Goal: Contribute content

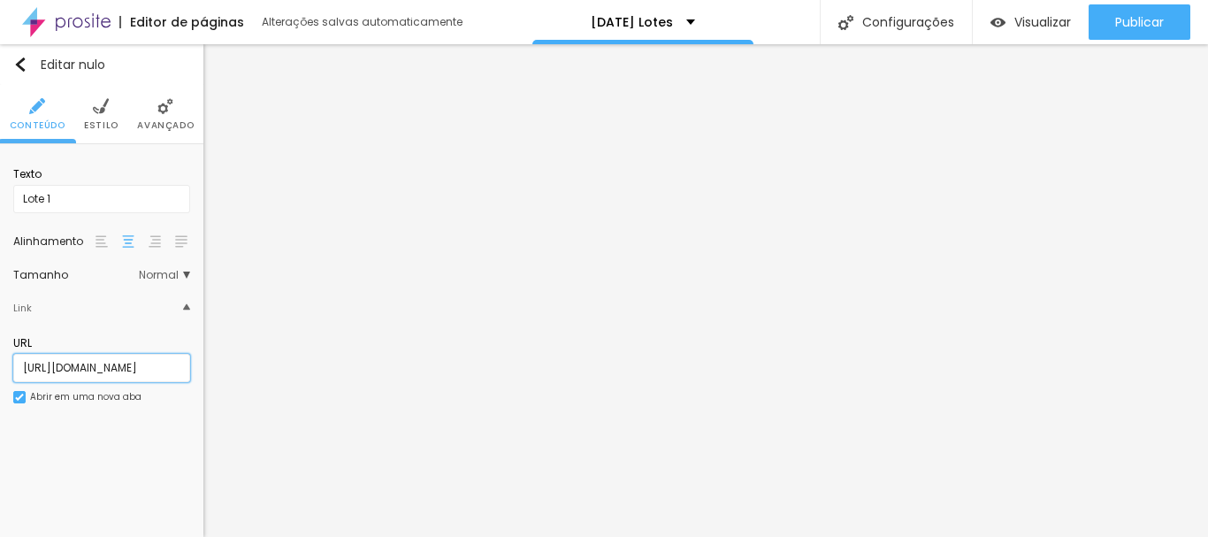
click at [107, 372] on input "[URL][DOMAIN_NAME]" at bounding box center [101, 368] width 177 height 28
paste input "-23-10-a-08-11"
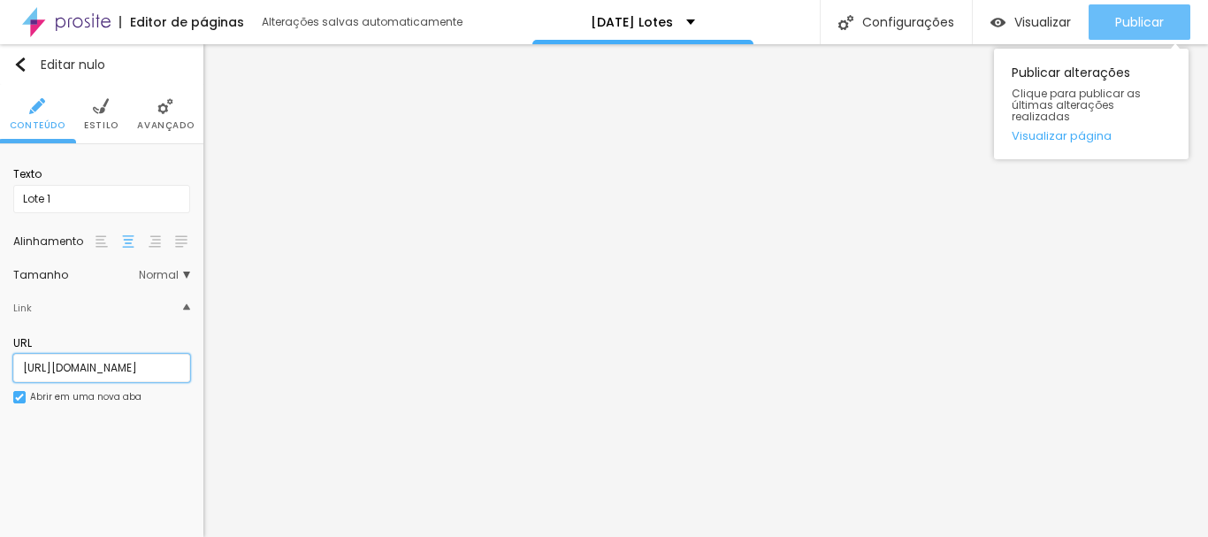
type input "[URL][DOMAIN_NAME]"
click at [1131, 28] on font "Publicar" at bounding box center [1140, 22] width 49 height 18
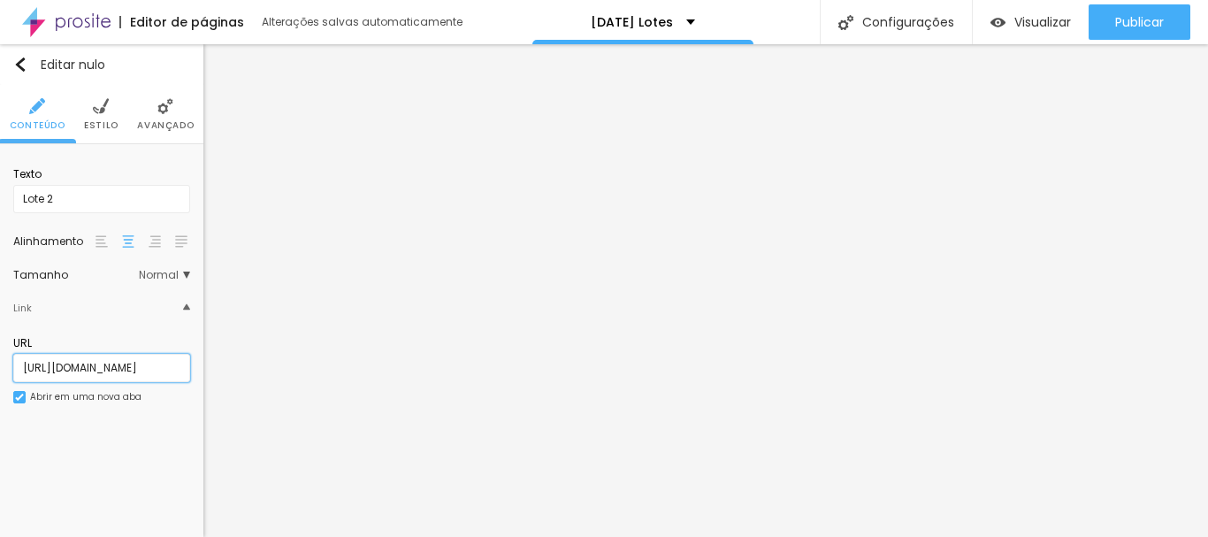
click at [150, 369] on input "[URL][DOMAIN_NAME]" at bounding box center [101, 368] width 177 height 28
click at [151, 369] on input "[URL][DOMAIN_NAME]" at bounding box center [101, 368] width 177 height 28
paste input "[DATE]-a-14-1"
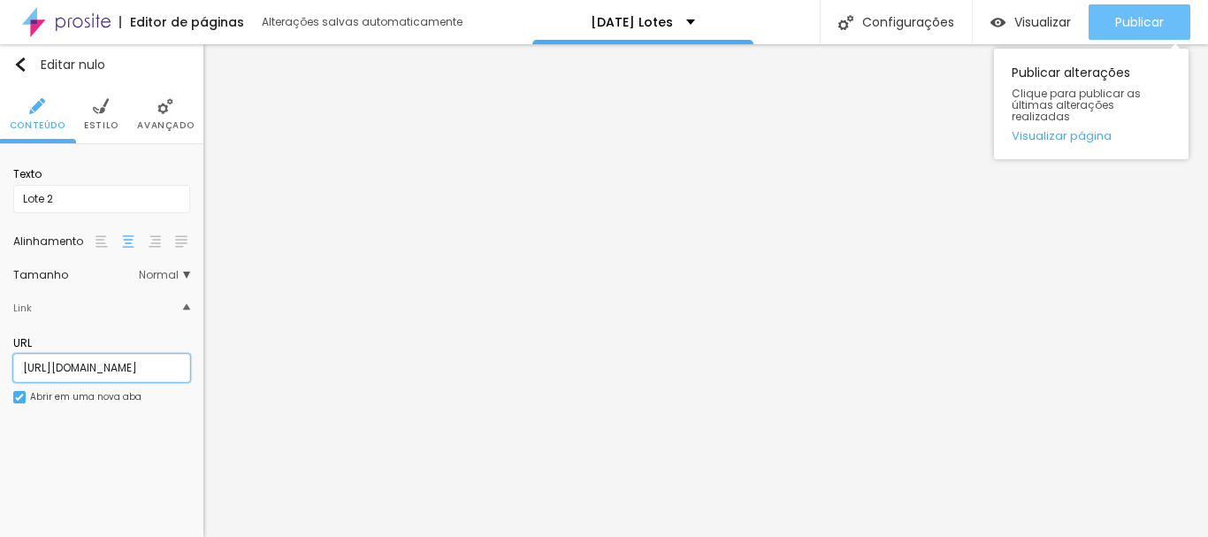
type input "[URL][DOMAIN_NAME]"
click at [1127, 17] on font "Publicar" at bounding box center [1140, 22] width 49 height 18
click at [1133, 18] on font "Publicar" at bounding box center [1140, 22] width 49 height 18
